Goal: Information Seeking & Learning: Learn about a topic

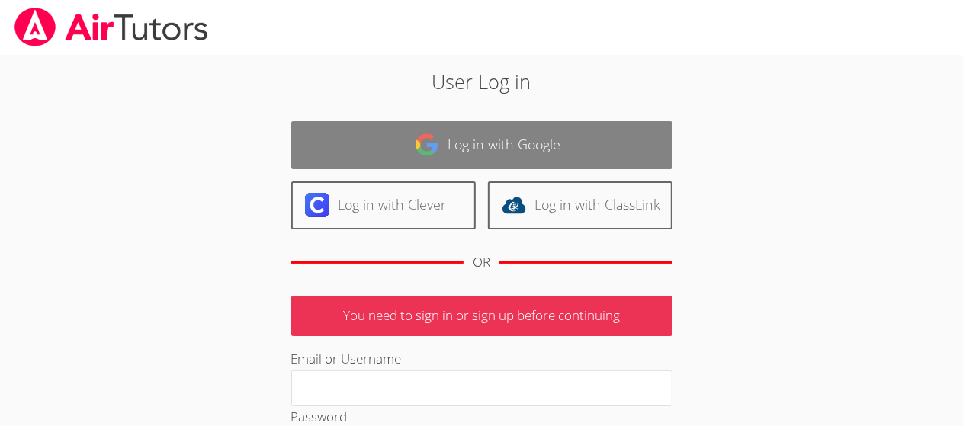
click at [480, 133] on link "Log in with Google" at bounding box center [481, 145] width 381 height 48
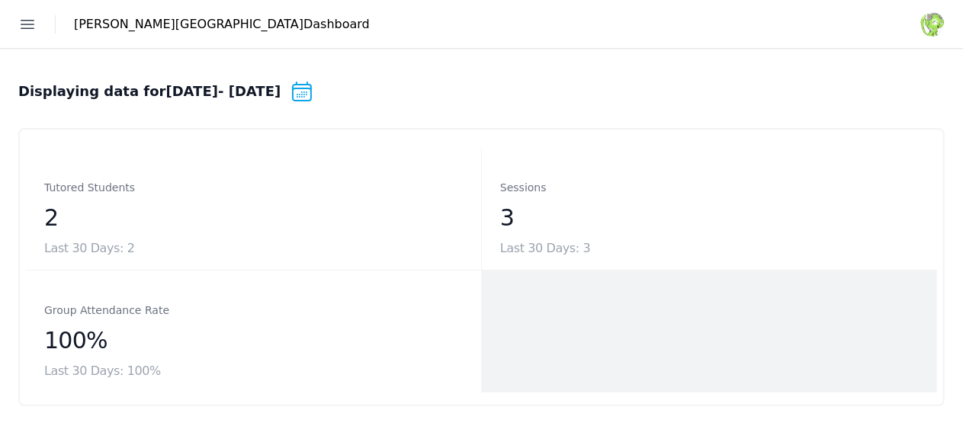
click at [0, 0] on link "Students" at bounding box center [0, 0] width 0 height 0
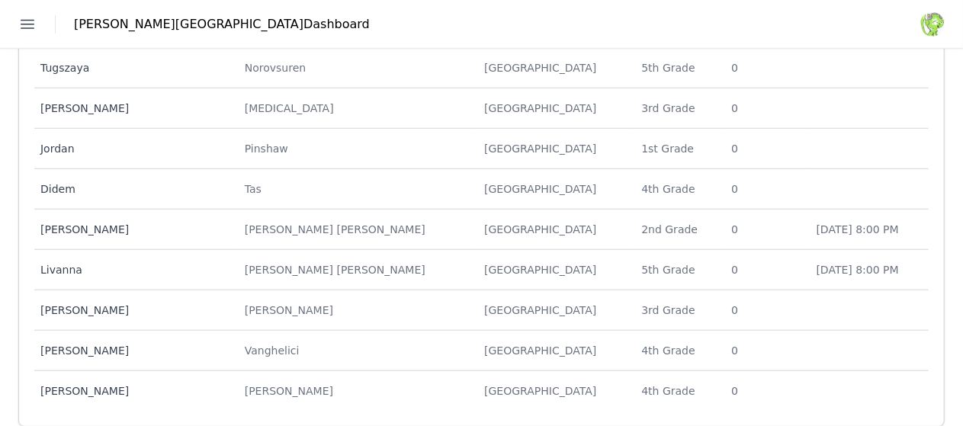
scroll to position [599, 0]
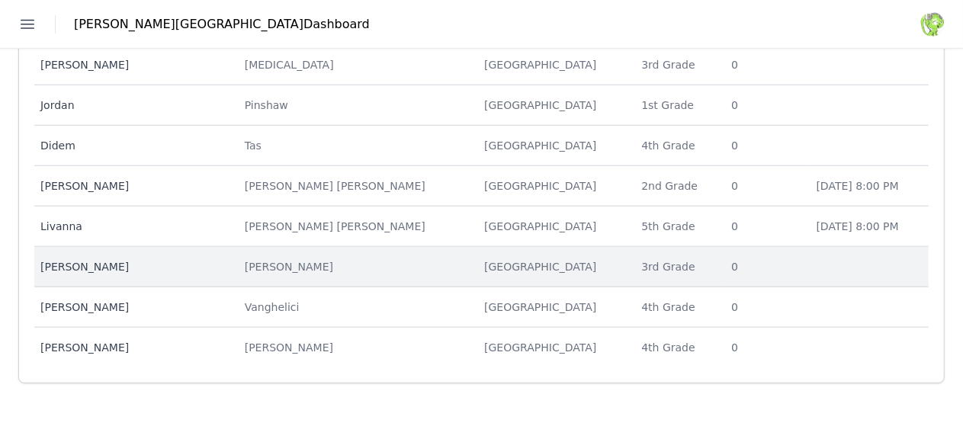
click at [515, 268] on div "[GEOGRAPHIC_DATA]" at bounding box center [553, 266] width 139 height 15
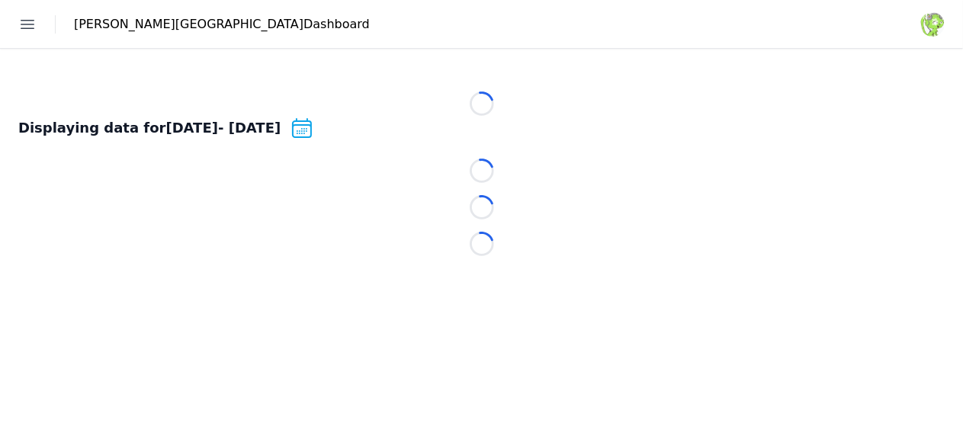
click at [515, 268] on main "Loading... Displaying data for [DATE] - [DATE] Change date range Loading... Loa…" at bounding box center [481, 168] width 963 height 238
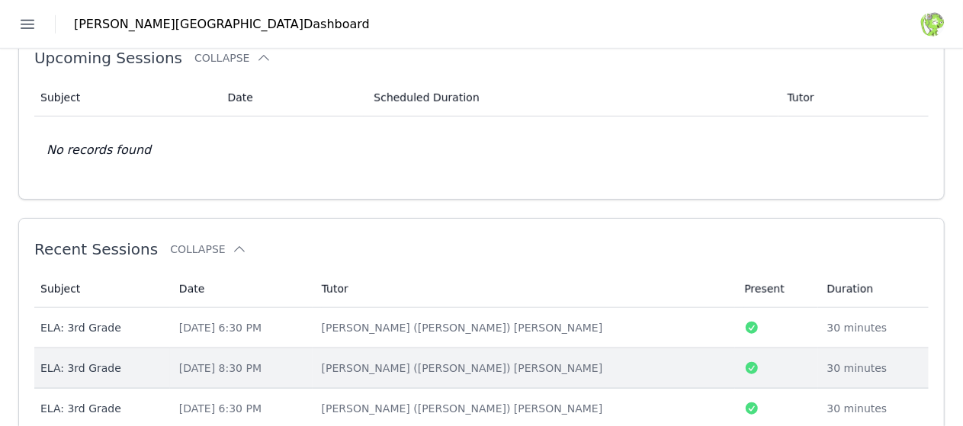
scroll to position [603, 0]
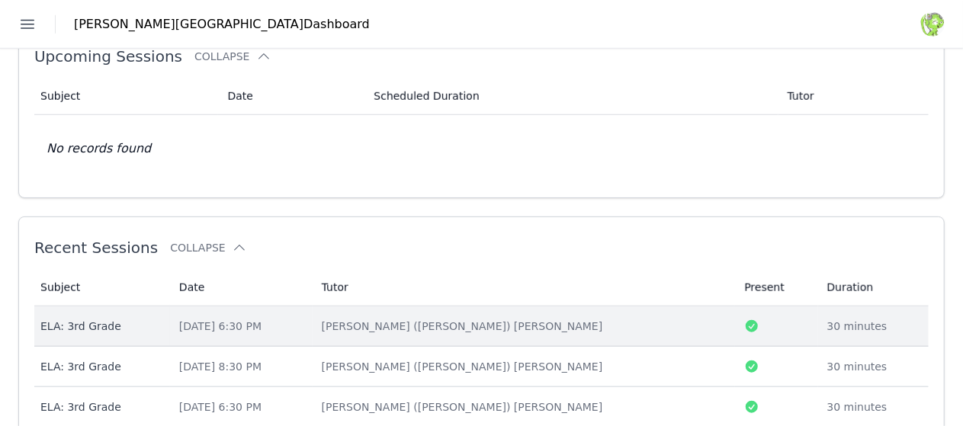
click at [623, 307] on td "[PERSON_NAME] ([PERSON_NAME]) [PERSON_NAME]" at bounding box center [524, 327] width 423 height 40
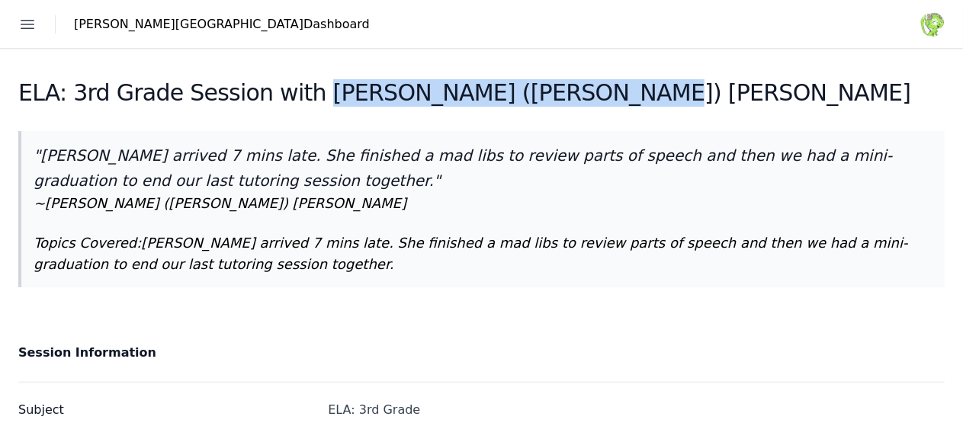
drag, startPoint x: 802, startPoint y: 100, endPoint x: 524, endPoint y: 97, distance: 278.3
click at [524, 97] on div "ELA: 3rd Grade Session with [PERSON_NAME] ([PERSON_NAME]) [PERSON_NAME]" at bounding box center [481, 97] width 926 height 37
copy h2 "[PERSON_NAME] ([PERSON_NAME]) [PERSON_NAME]"
